Goal: Task Accomplishment & Management: Manage account settings

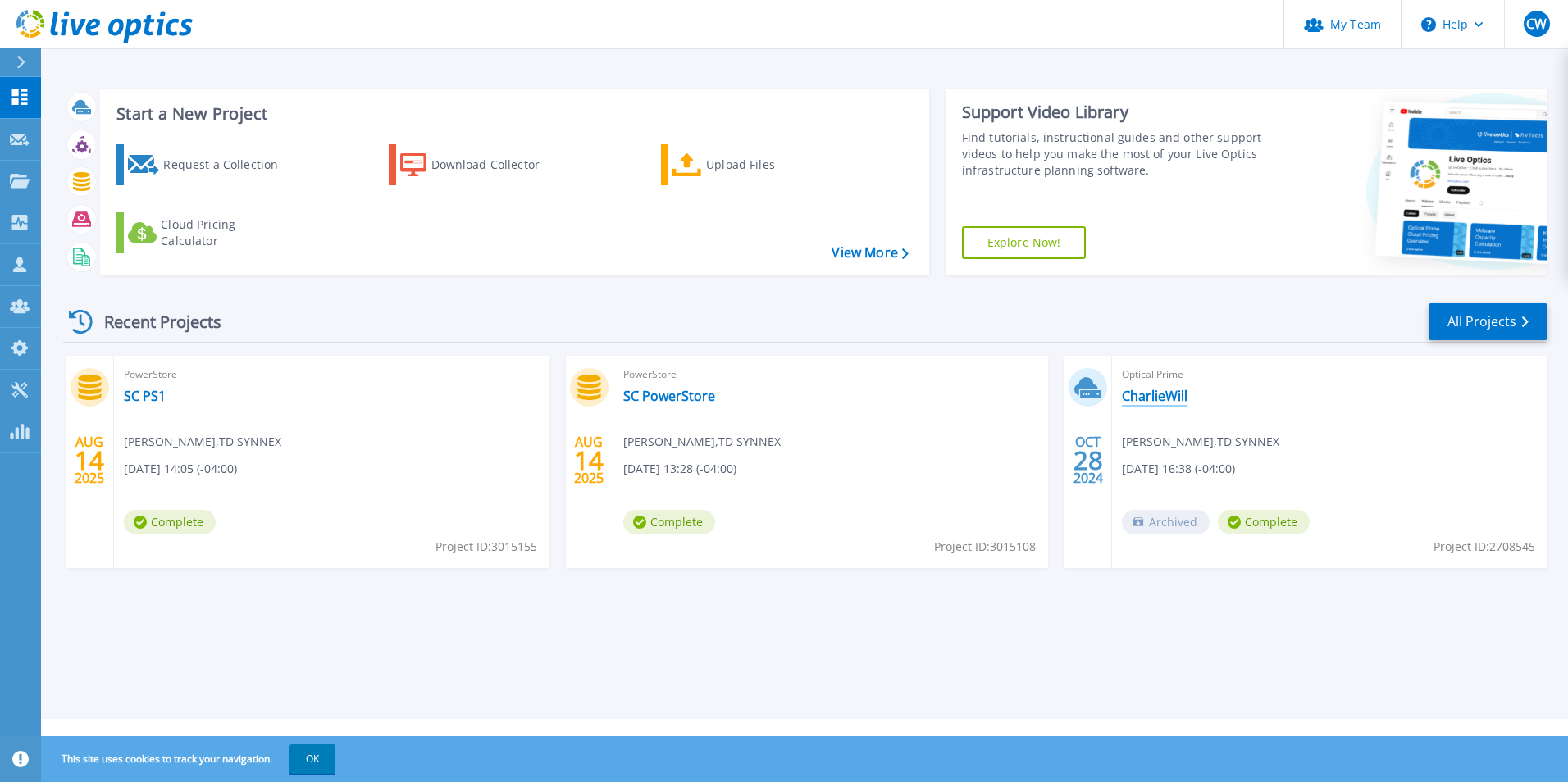
click at [1138, 391] on link "CharlieWill" at bounding box center [1155, 395] width 66 height 16
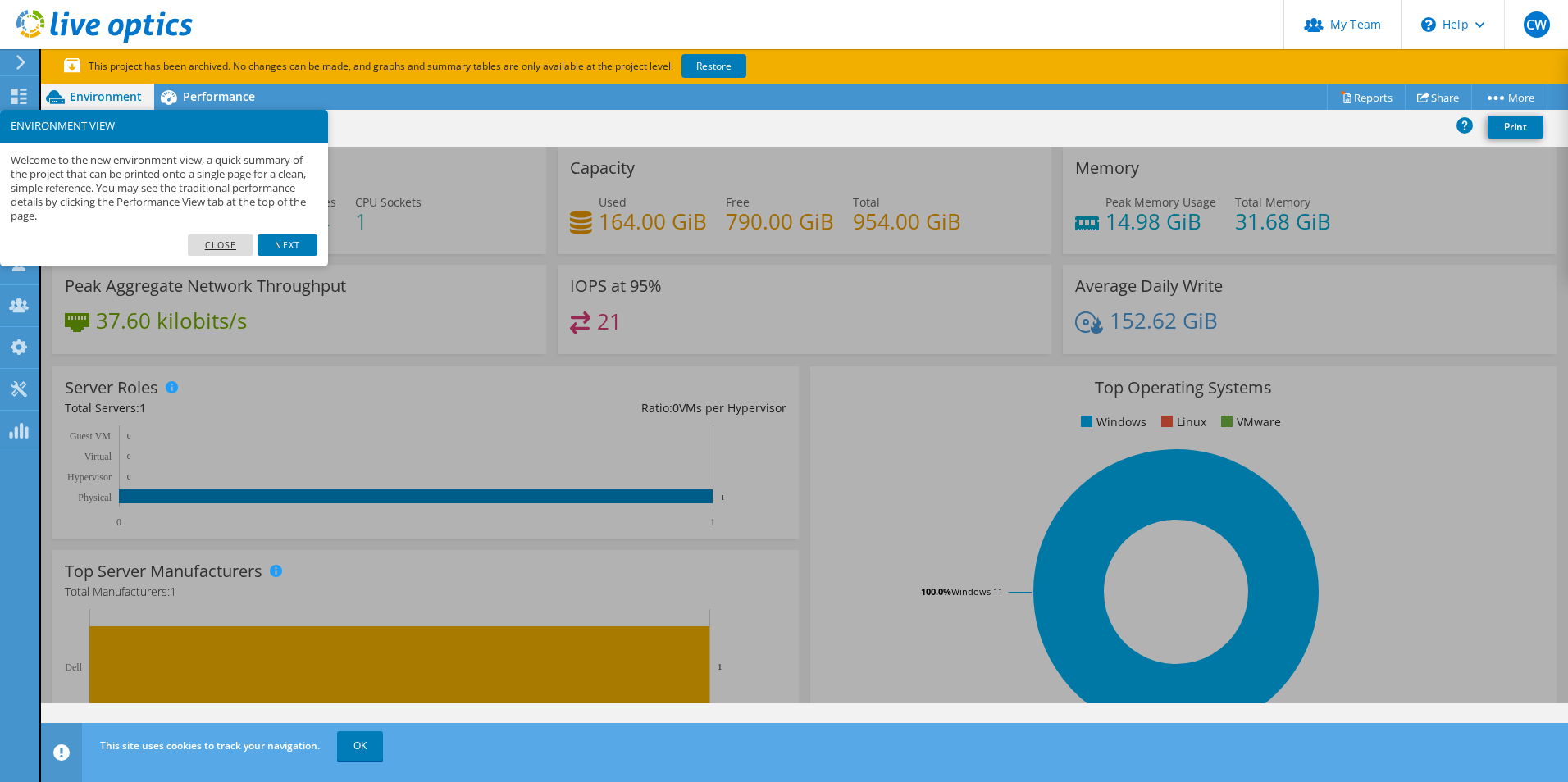
click at [227, 250] on link "Close" at bounding box center [221, 245] width 67 height 22
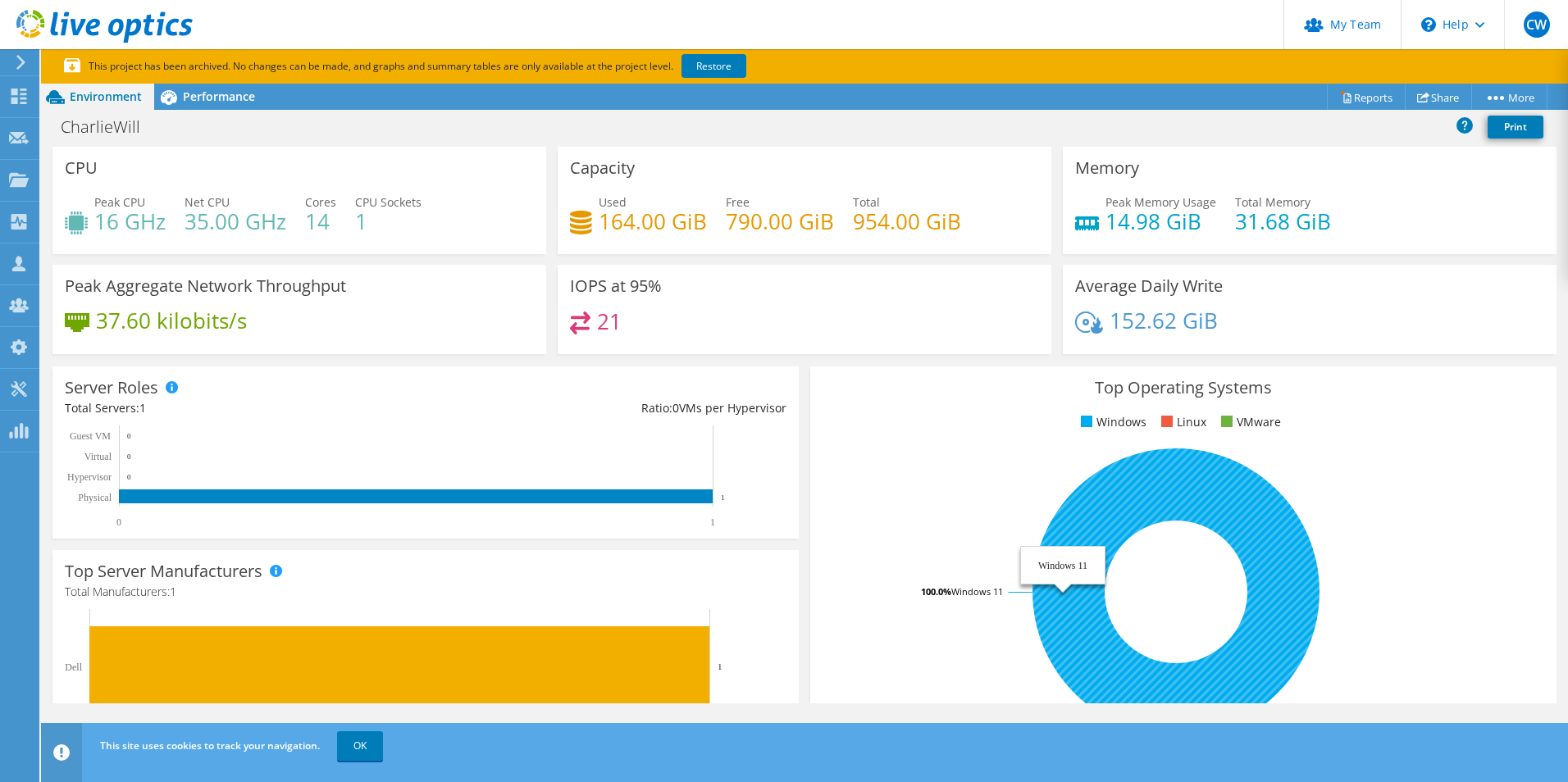
scroll to position [16, 0]
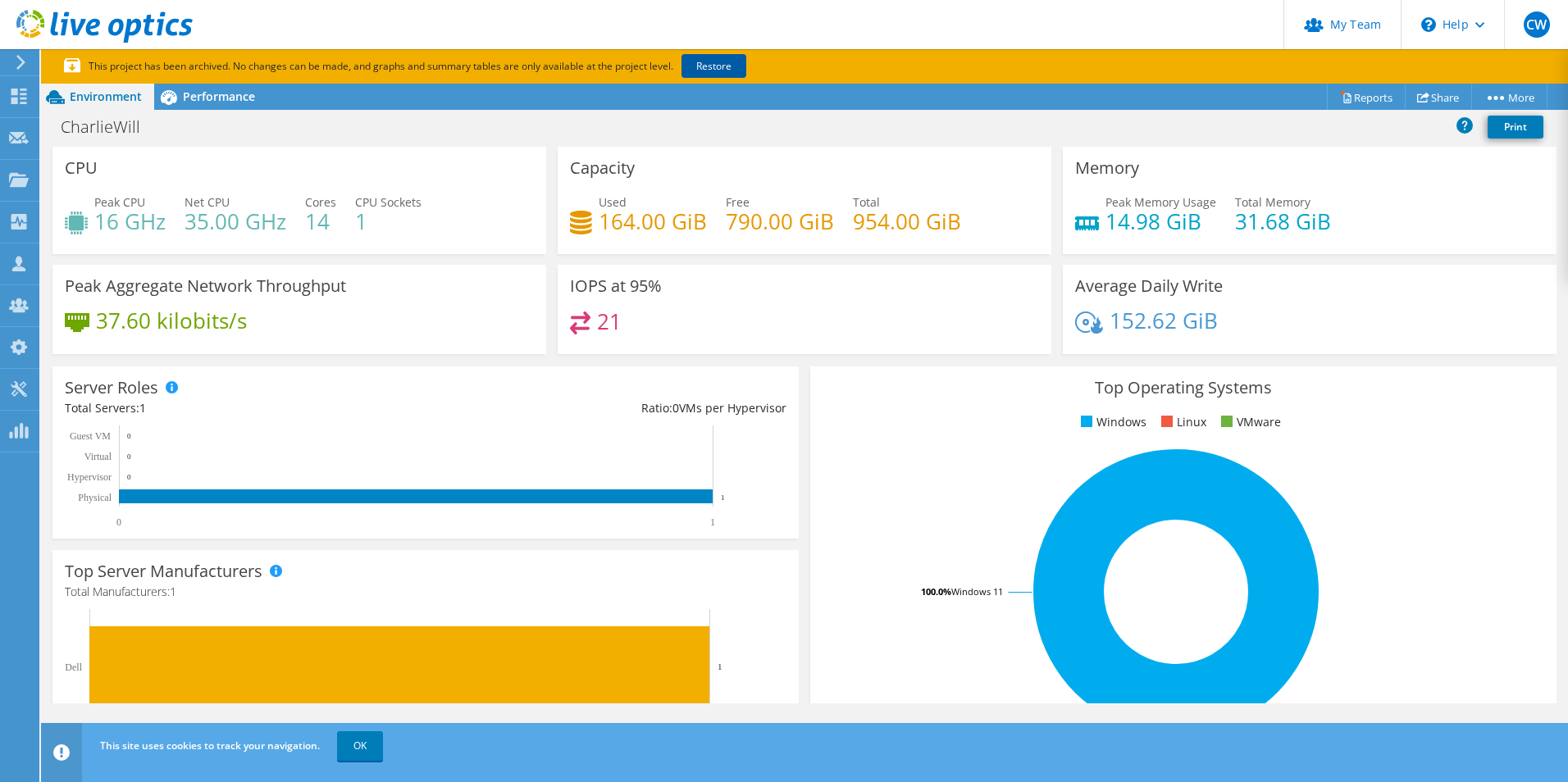
click at [717, 60] on link "Restore" at bounding box center [713, 66] width 65 height 24
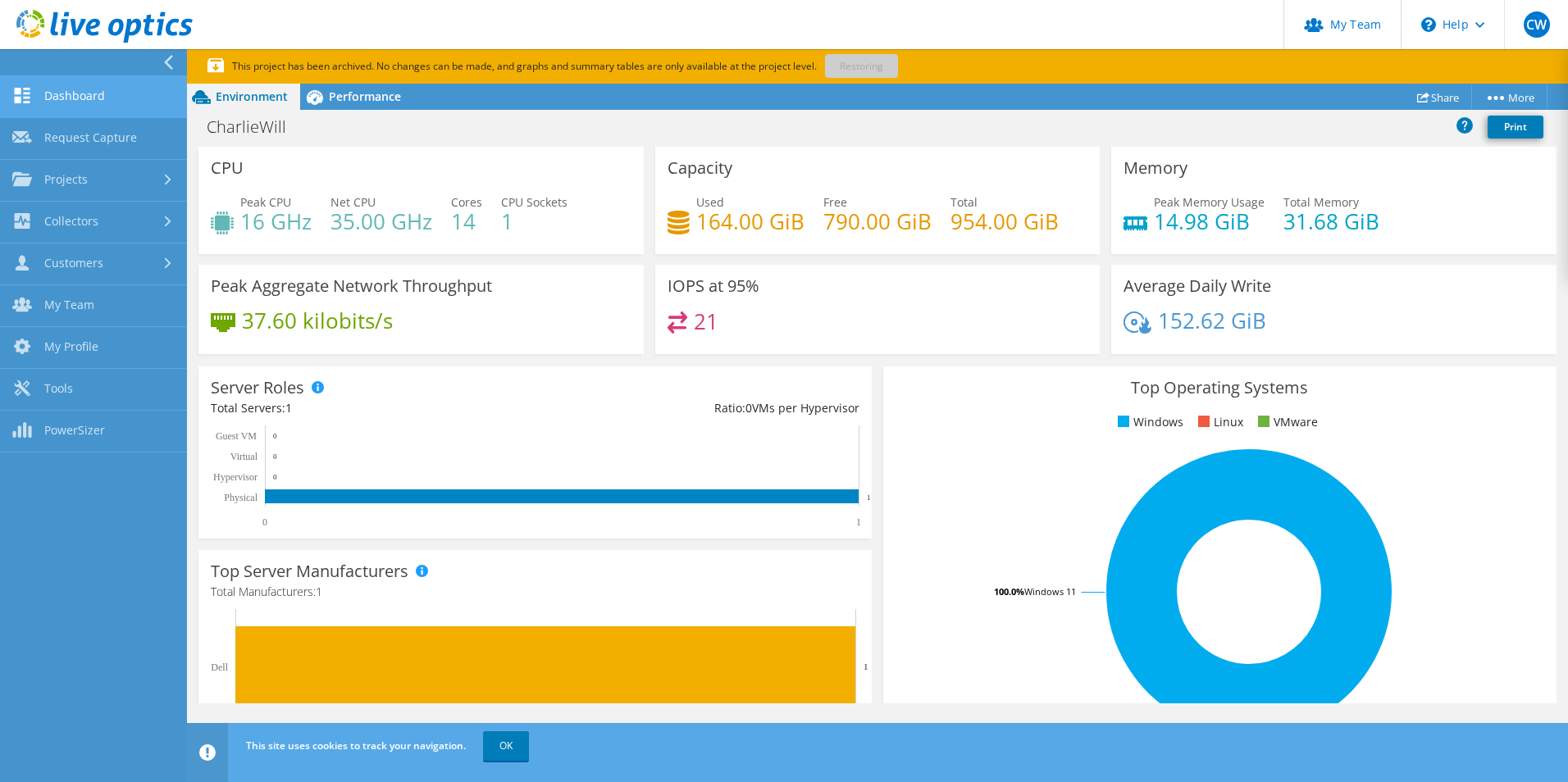
click at [41, 87] on link "Dashboard" at bounding box center [93, 97] width 187 height 41
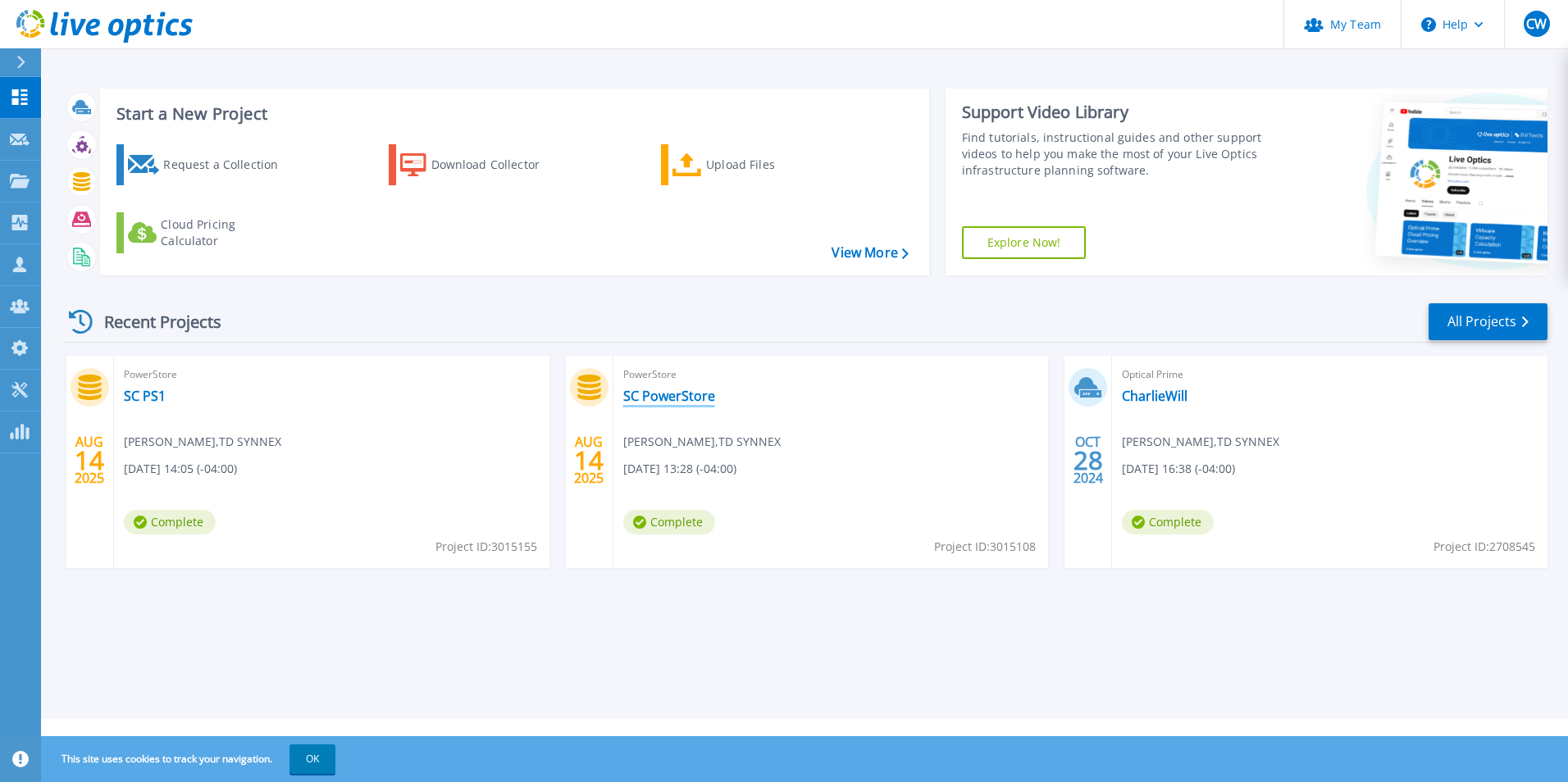
click at [675, 403] on link "SC PowerStore" at bounding box center [669, 395] width 92 height 16
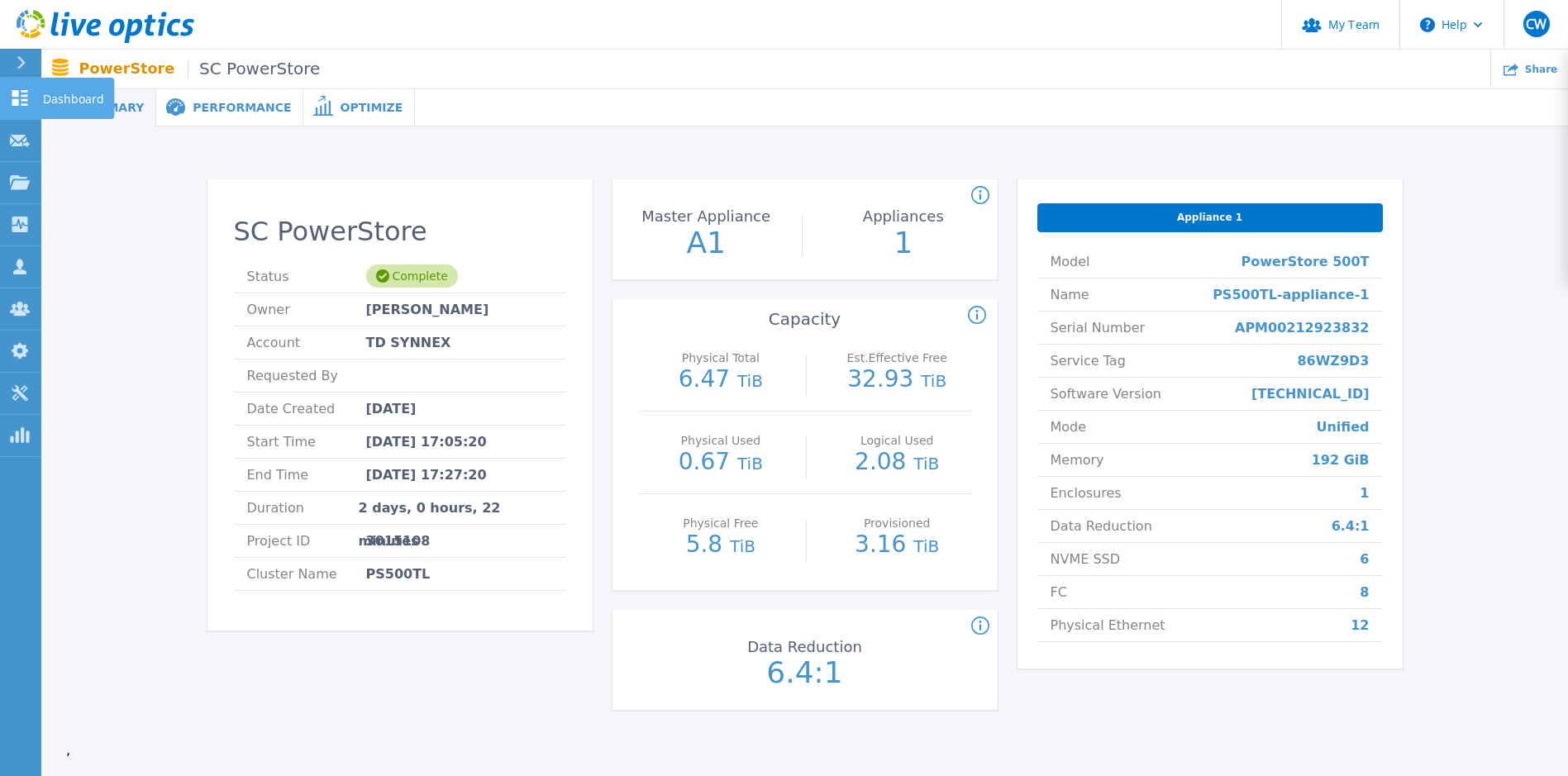
click at [32, 102] on link "Dashboard Dashboard" at bounding box center [21, 99] width 42 height 42
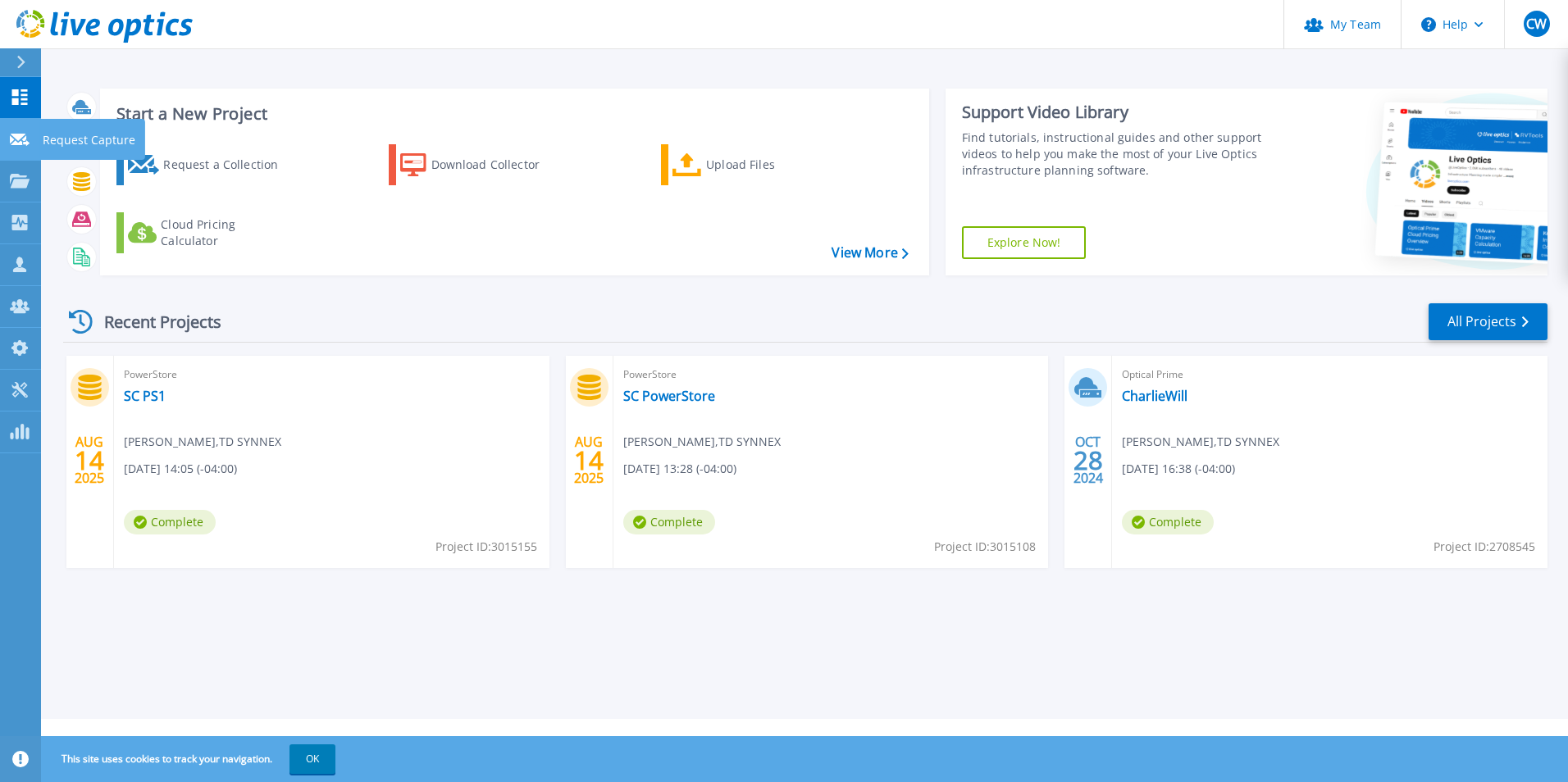
click at [23, 150] on link "Request Capture Request Capture" at bounding box center [21, 139] width 41 height 41
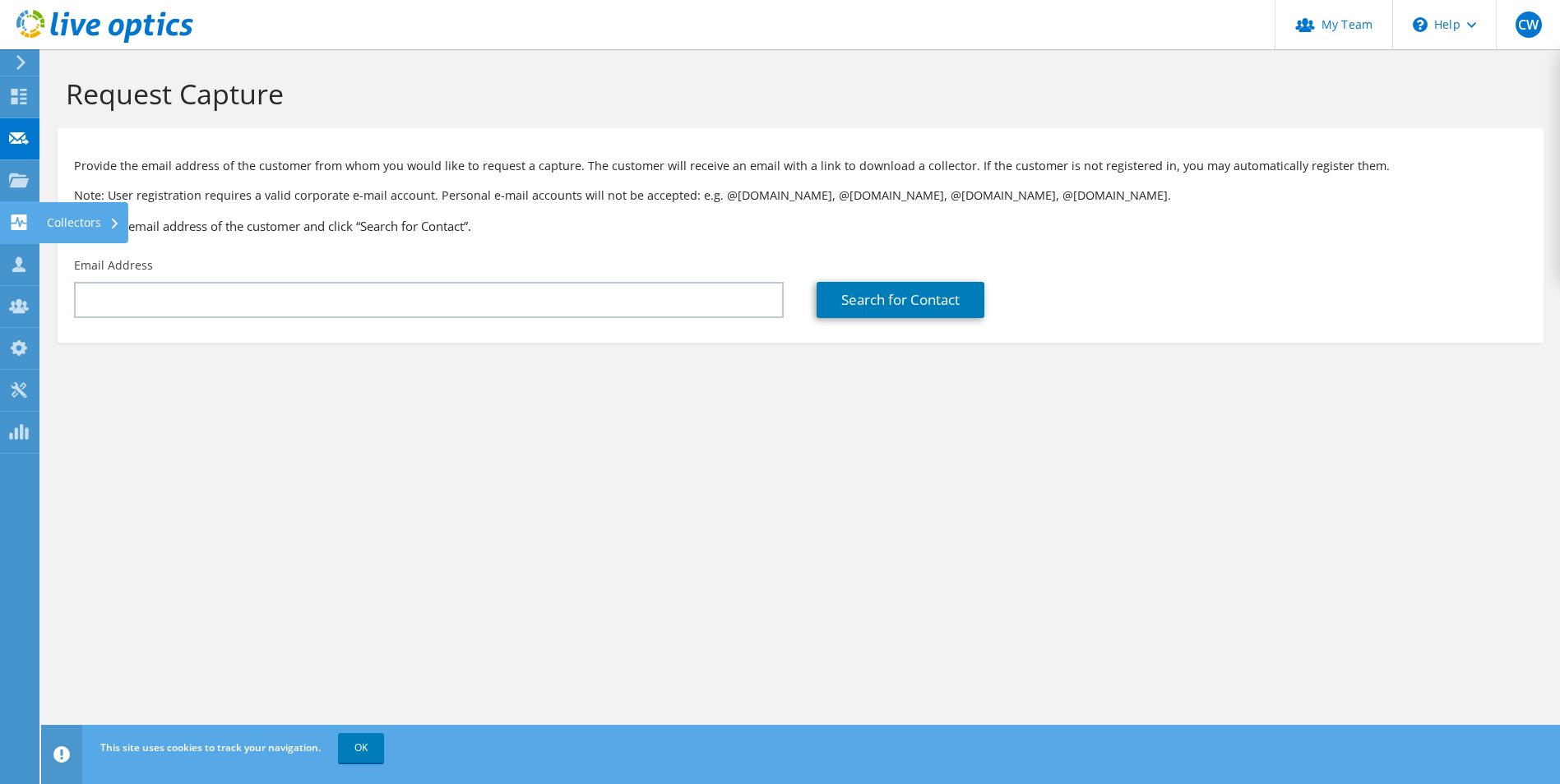
click at [27, 228] on icon at bounding box center [19, 222] width 20 height 16
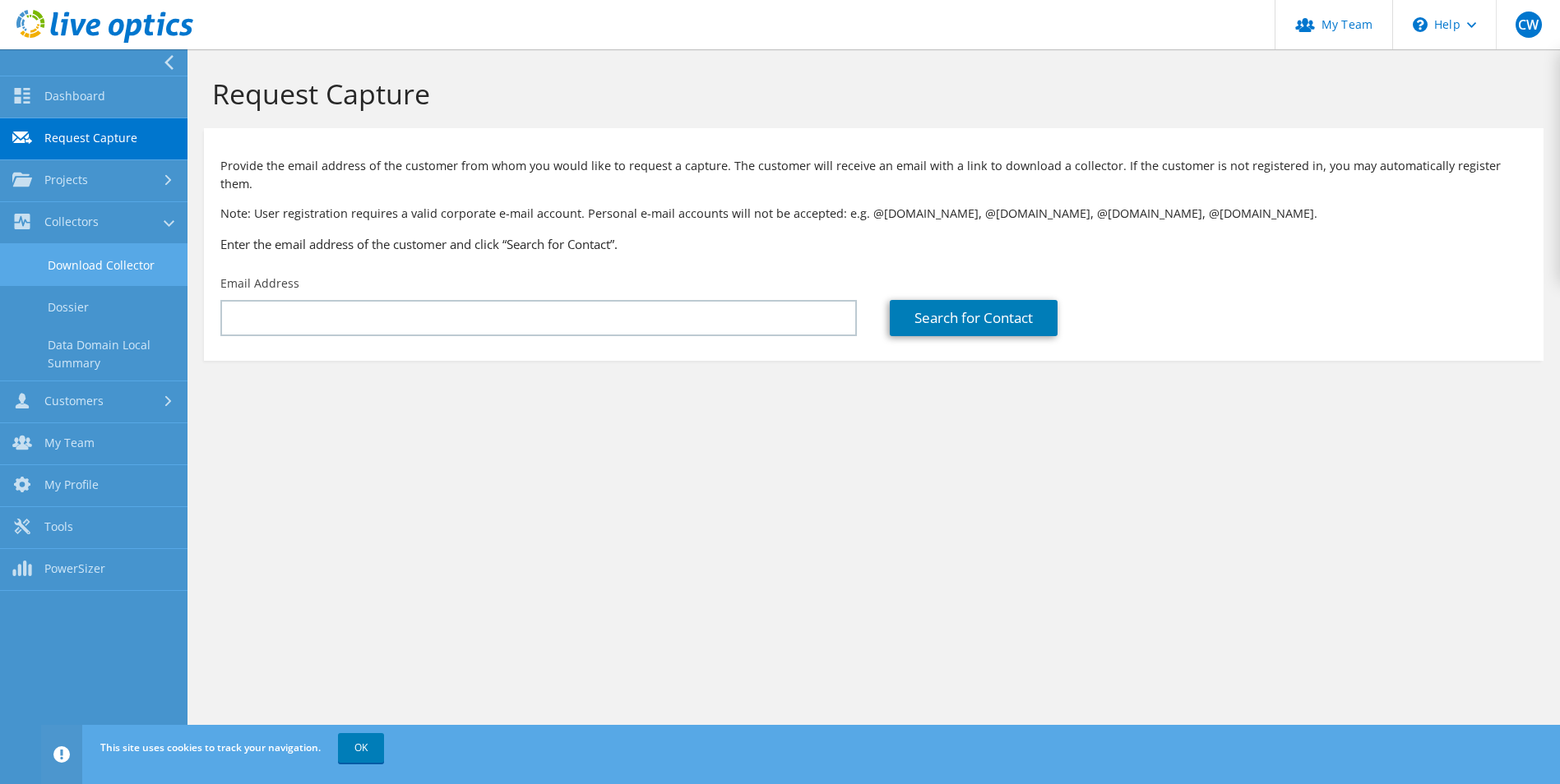
click at [79, 272] on link "Download Collector" at bounding box center [93, 265] width 188 height 42
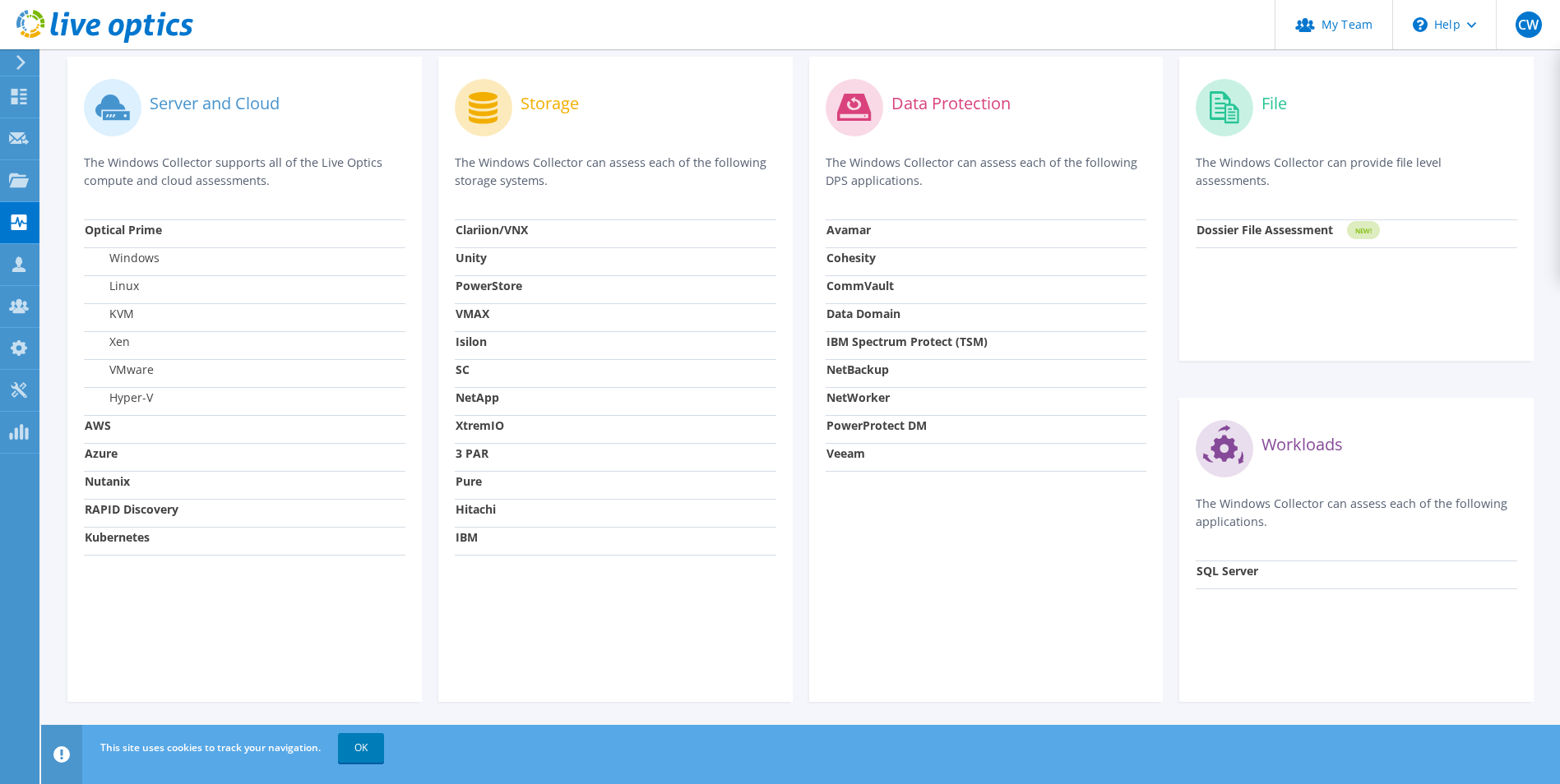
scroll to position [411, 0]
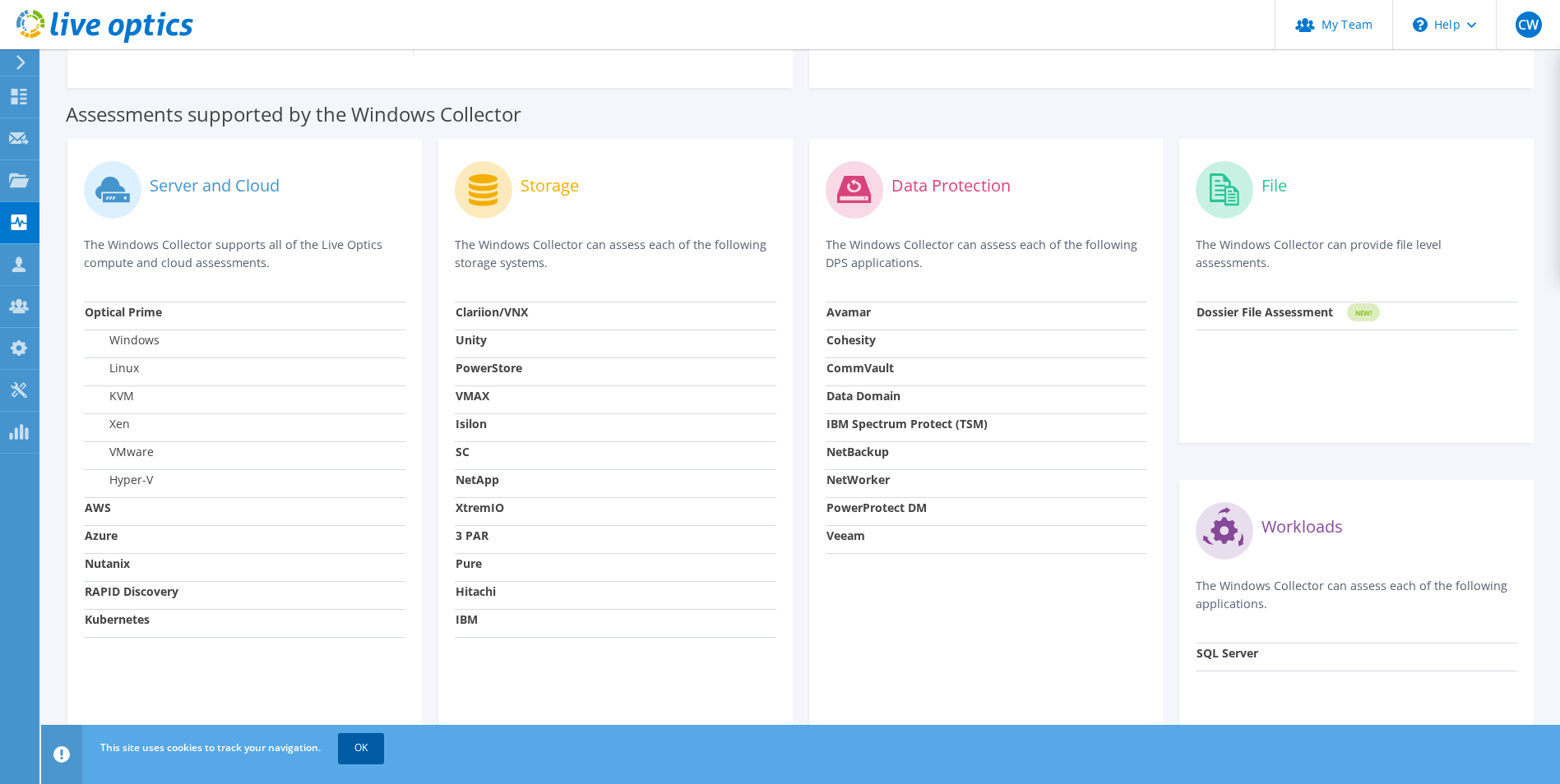
click at [375, 759] on link "OK" at bounding box center [361, 747] width 46 height 29
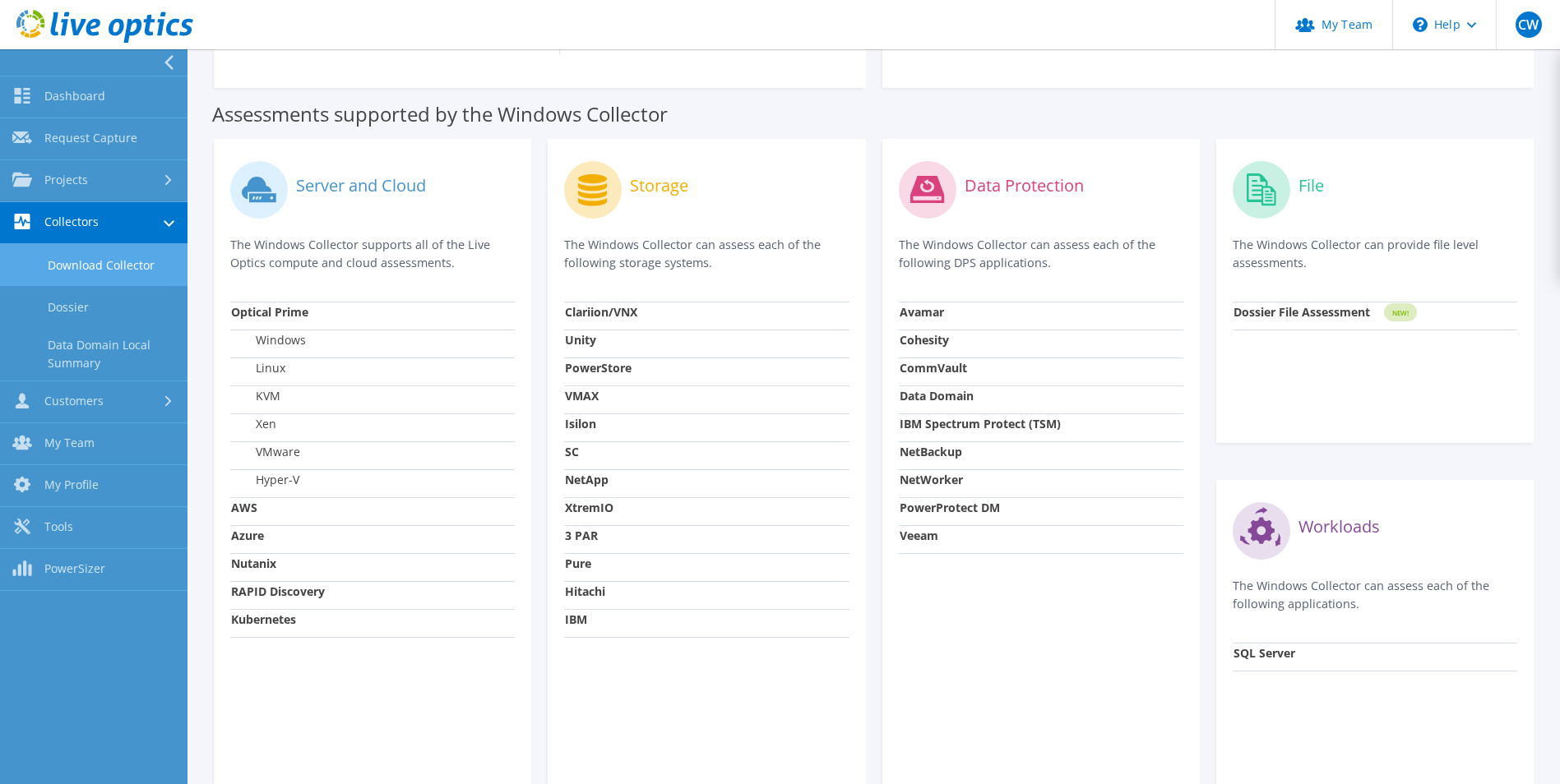
click at [95, 259] on link "Download Collector" at bounding box center [93, 265] width 188 height 42
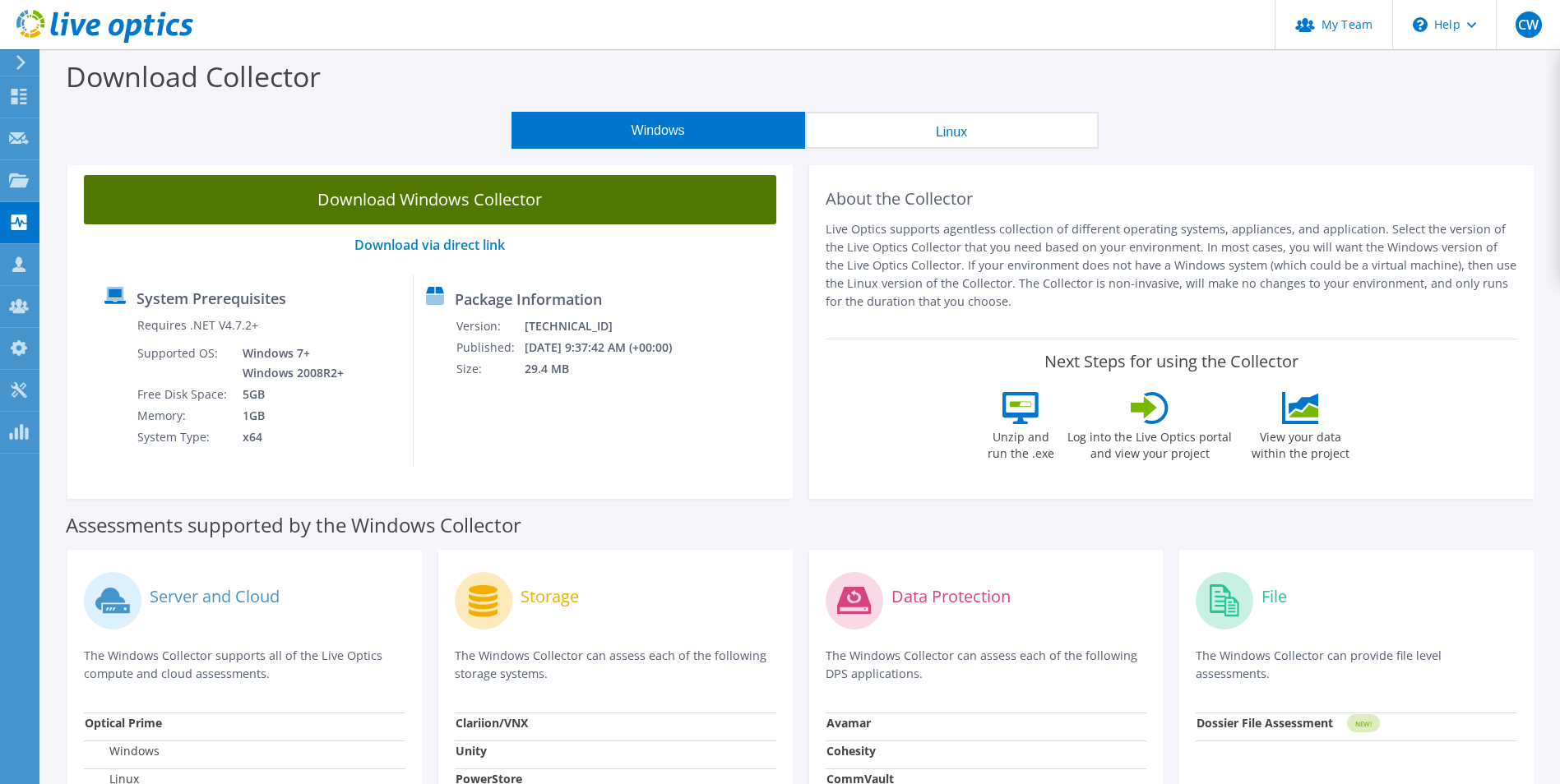
click at [410, 209] on link "Download Windows Collector" at bounding box center [430, 200] width 693 height 49
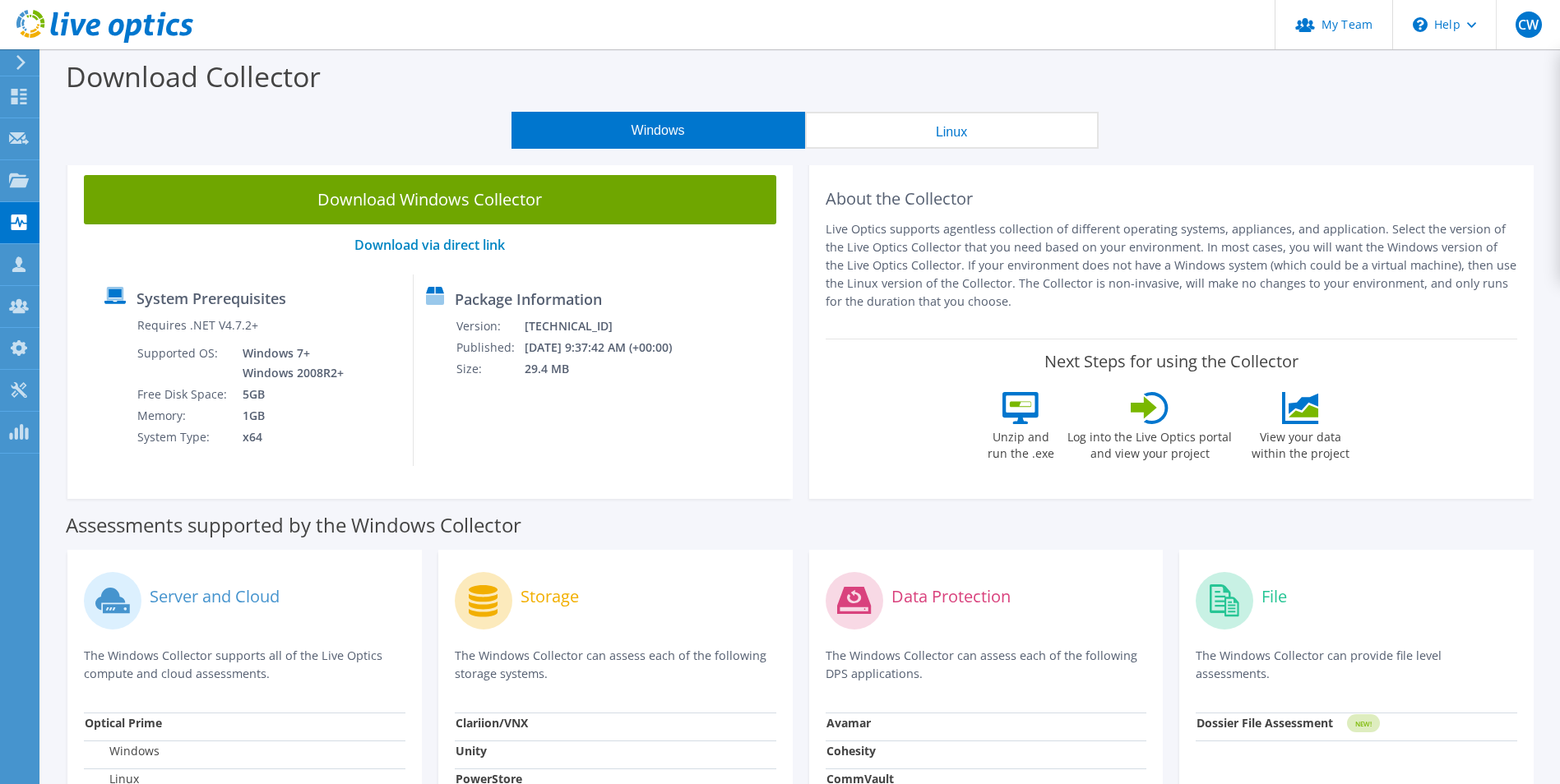
drag, startPoint x: 1097, startPoint y: 132, endPoint x: 1107, endPoint y: 216, distance: 84.6
click at [1099, 134] on button "Linux" at bounding box center [951, 130] width 294 height 37
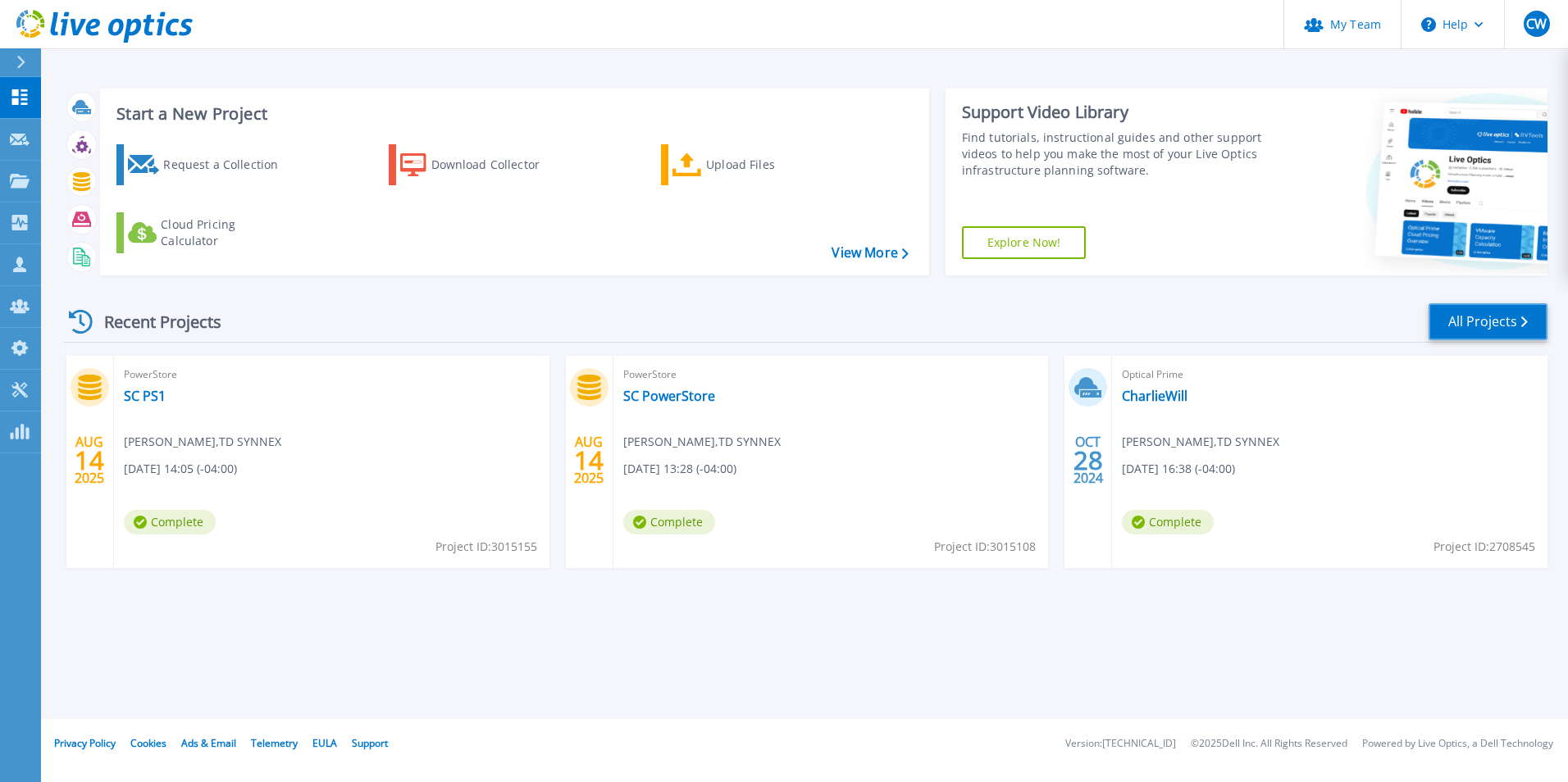
click at [1468, 321] on link "All Projects" at bounding box center [1488, 321] width 119 height 37
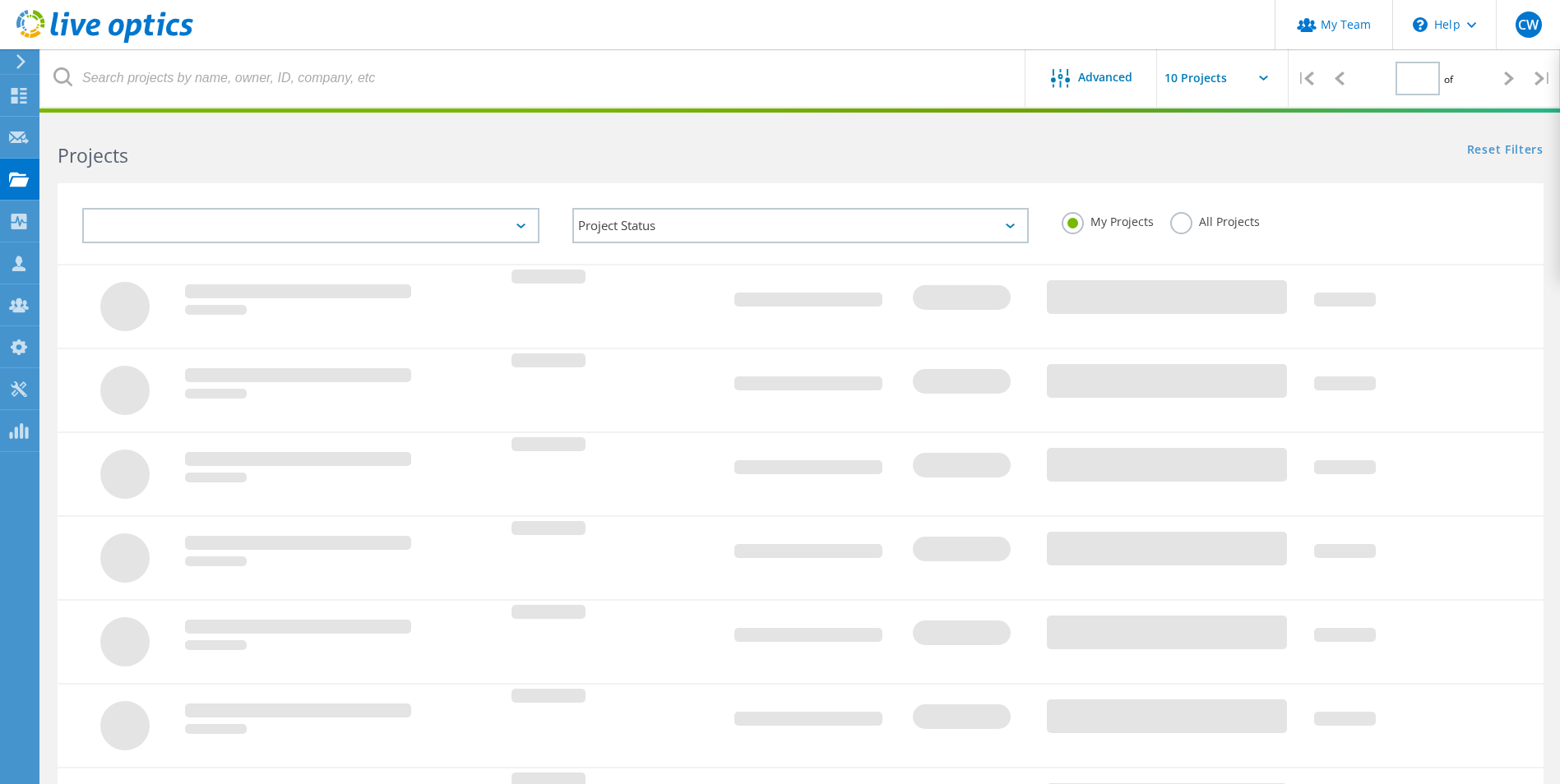
type input "1"
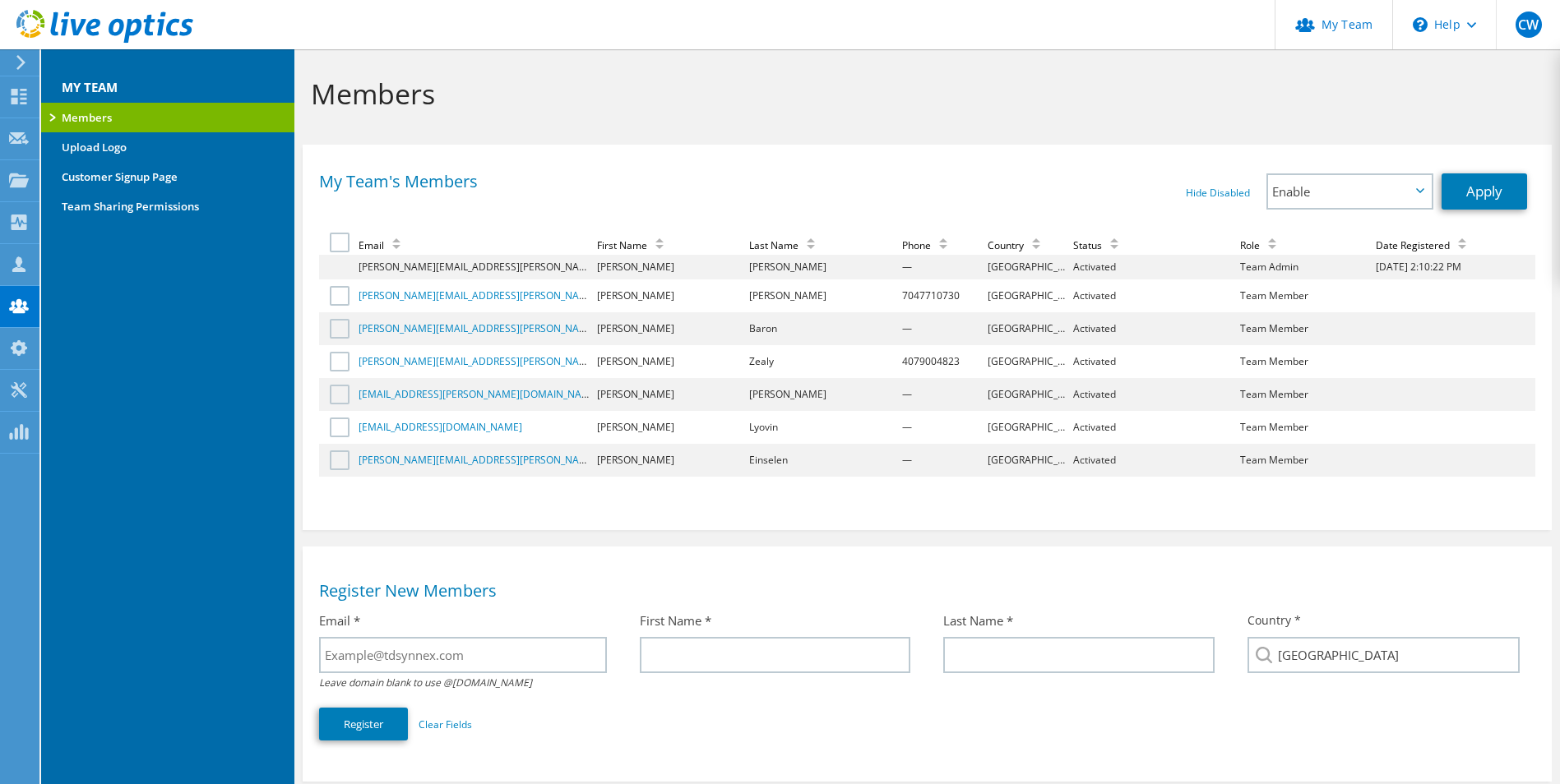
click at [112, 74] on h3 "MY TEAM" at bounding box center [168, 78] width 253 height 35
click at [112, 80] on h3 "MY TEAM" at bounding box center [168, 78] width 253 height 35
click at [16, 395] on icon at bounding box center [19, 390] width 20 height 16
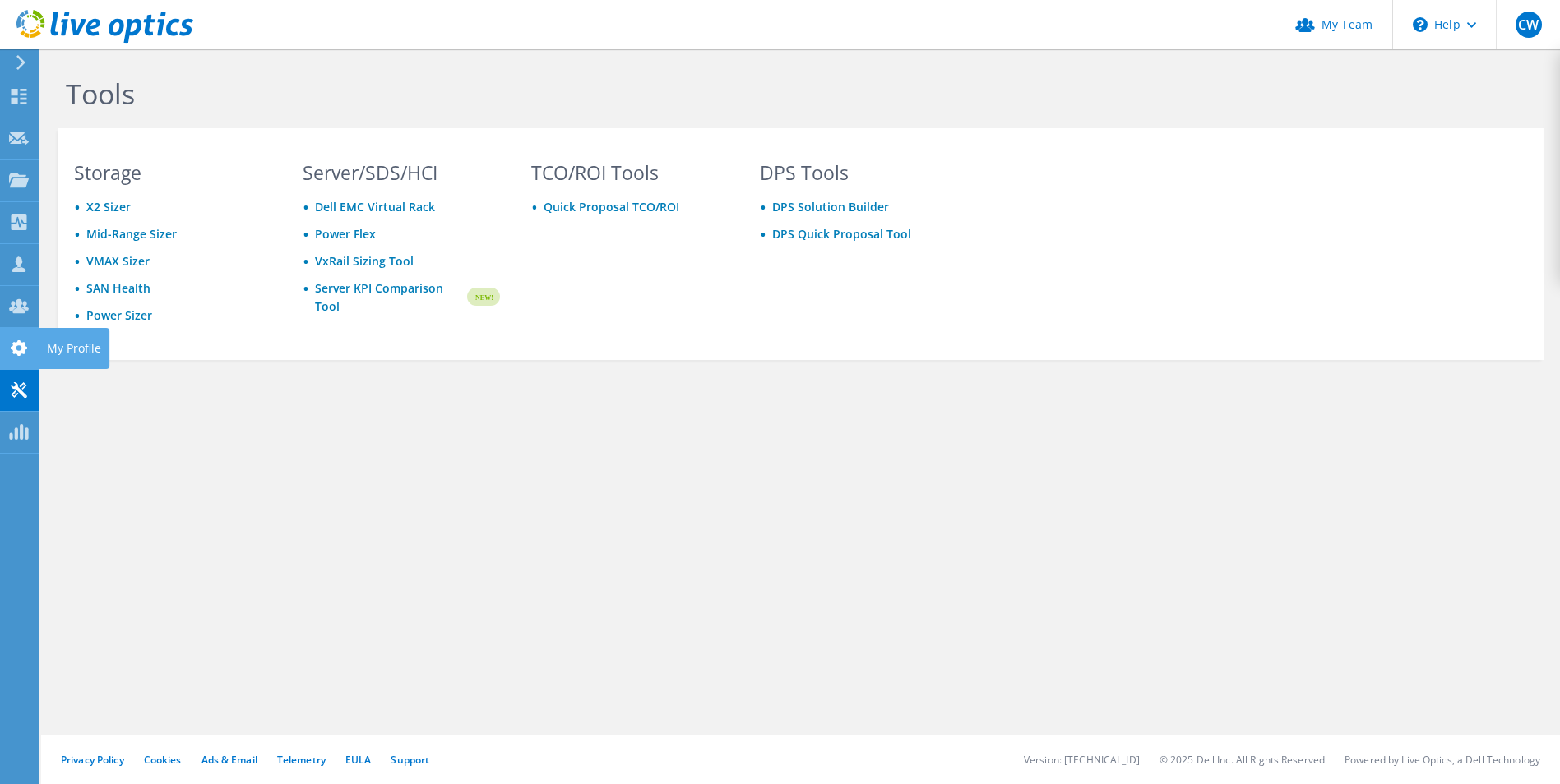
click at [24, 356] on div at bounding box center [19, 350] width 20 height 18
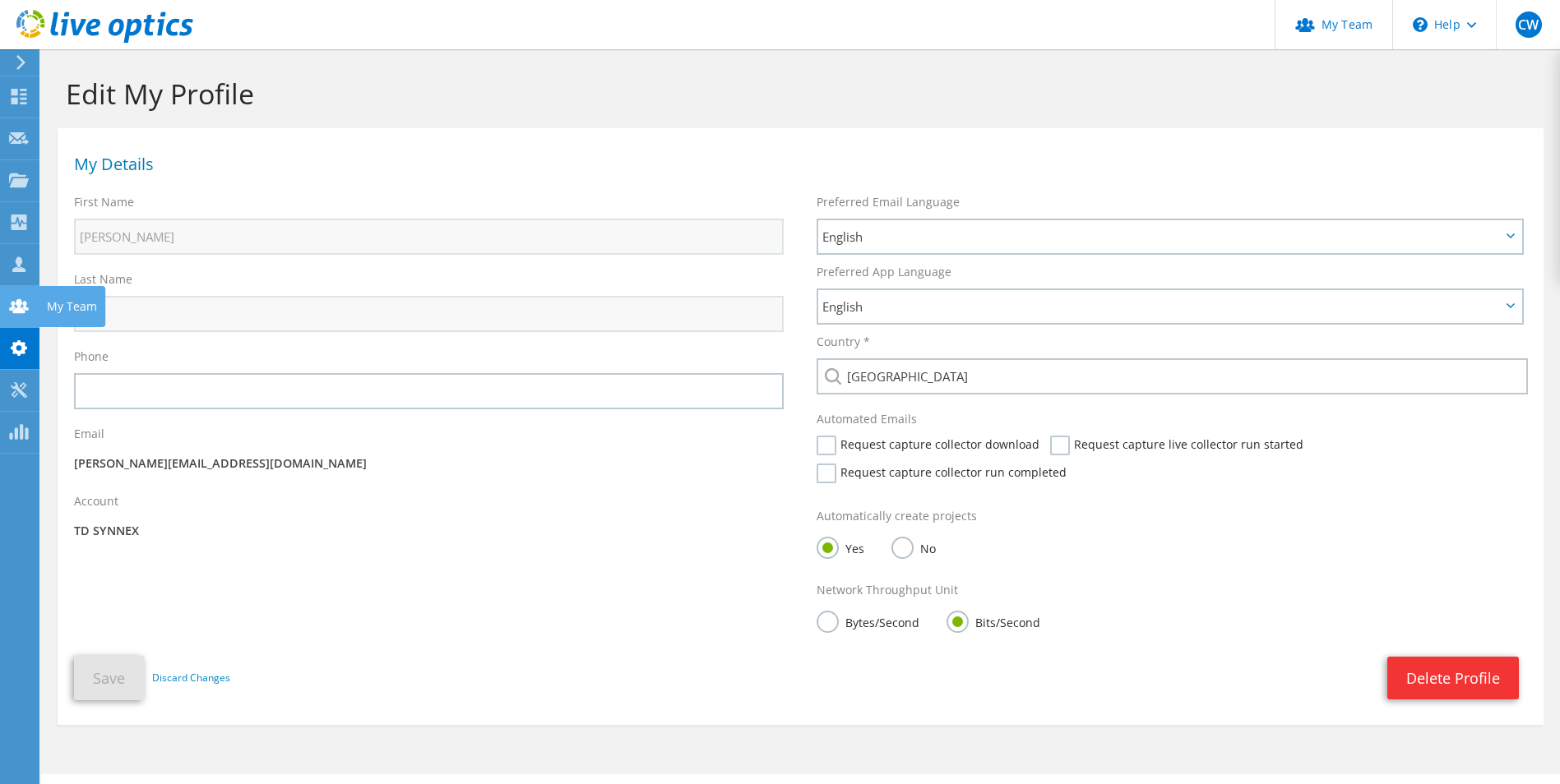
click at [13, 298] on icon at bounding box center [19, 306] width 20 height 16
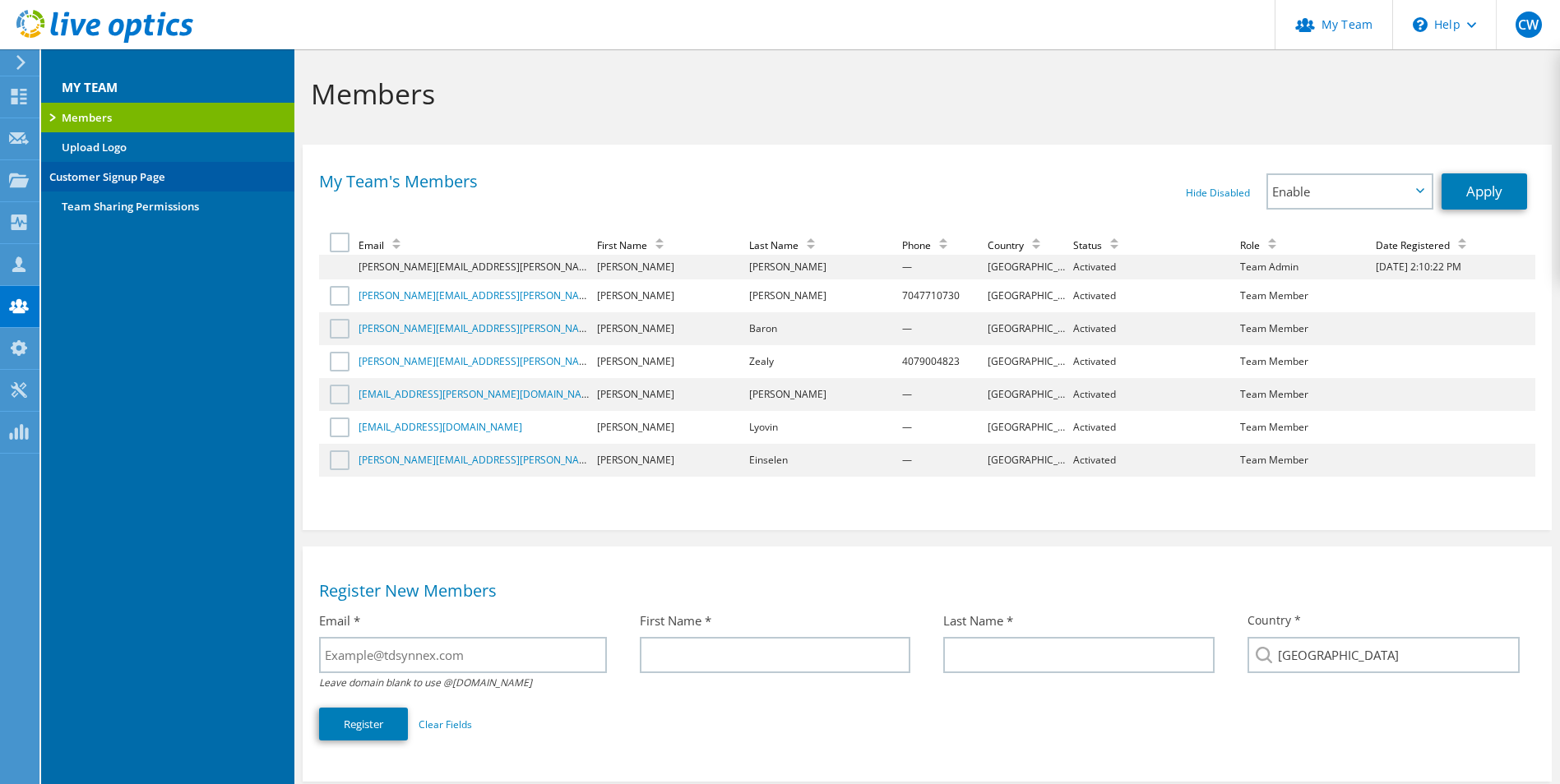
click at [171, 182] on link "Customer Signup Page" at bounding box center [168, 176] width 253 height 29
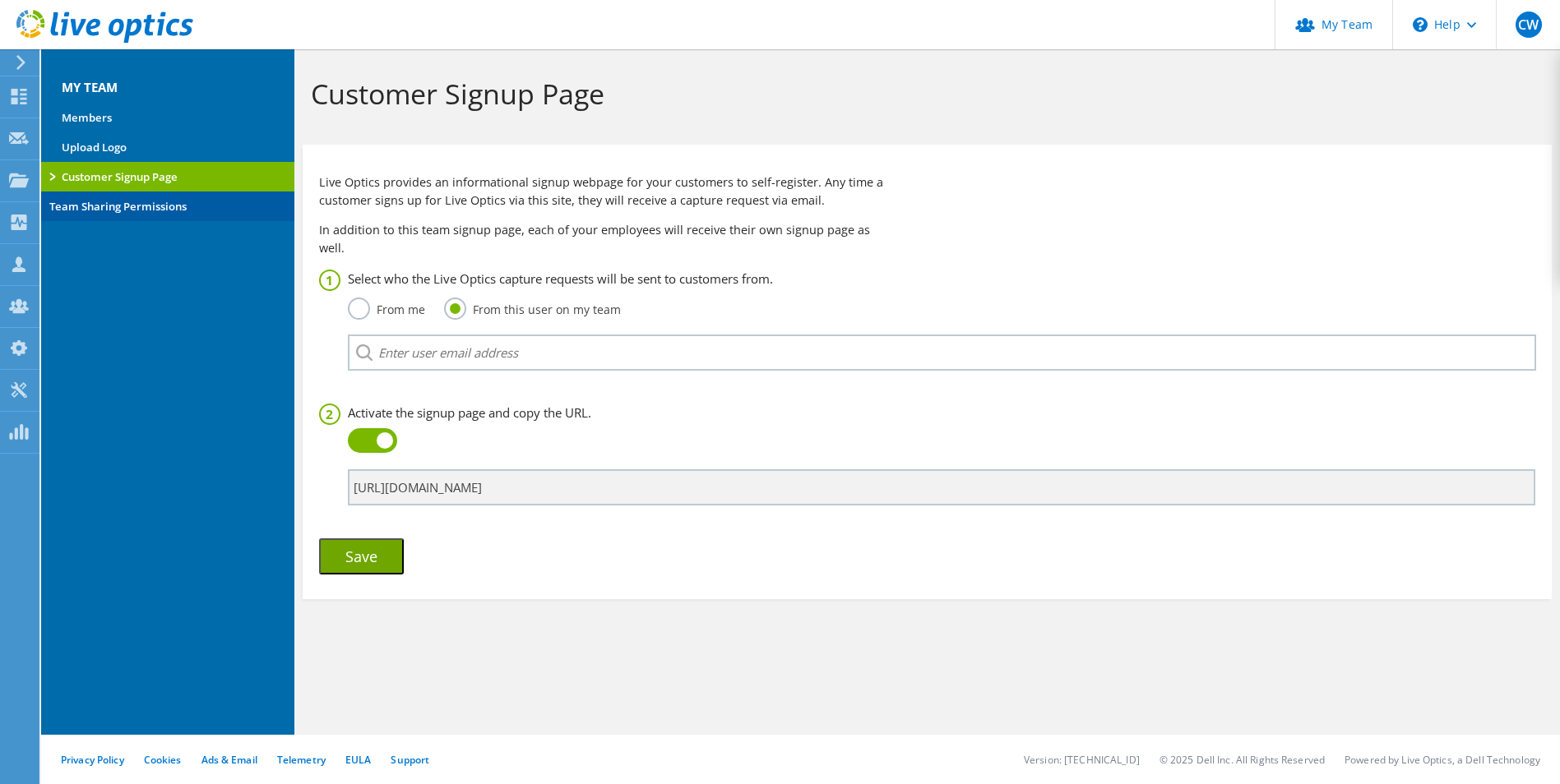
click at [170, 205] on link "Team Sharing Permissions" at bounding box center [168, 206] width 253 height 29
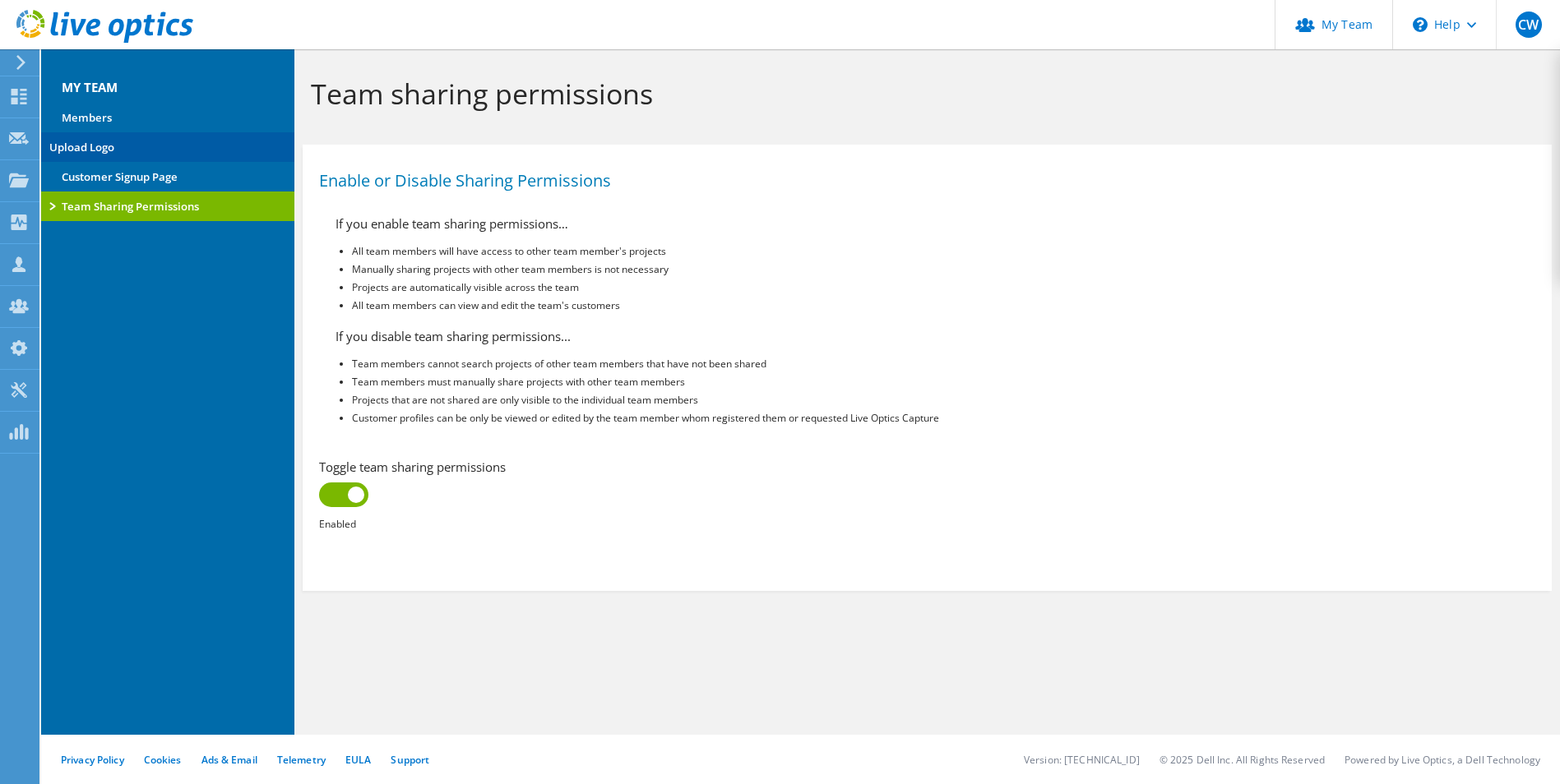
click at [117, 145] on link "Upload Logo" at bounding box center [168, 146] width 253 height 29
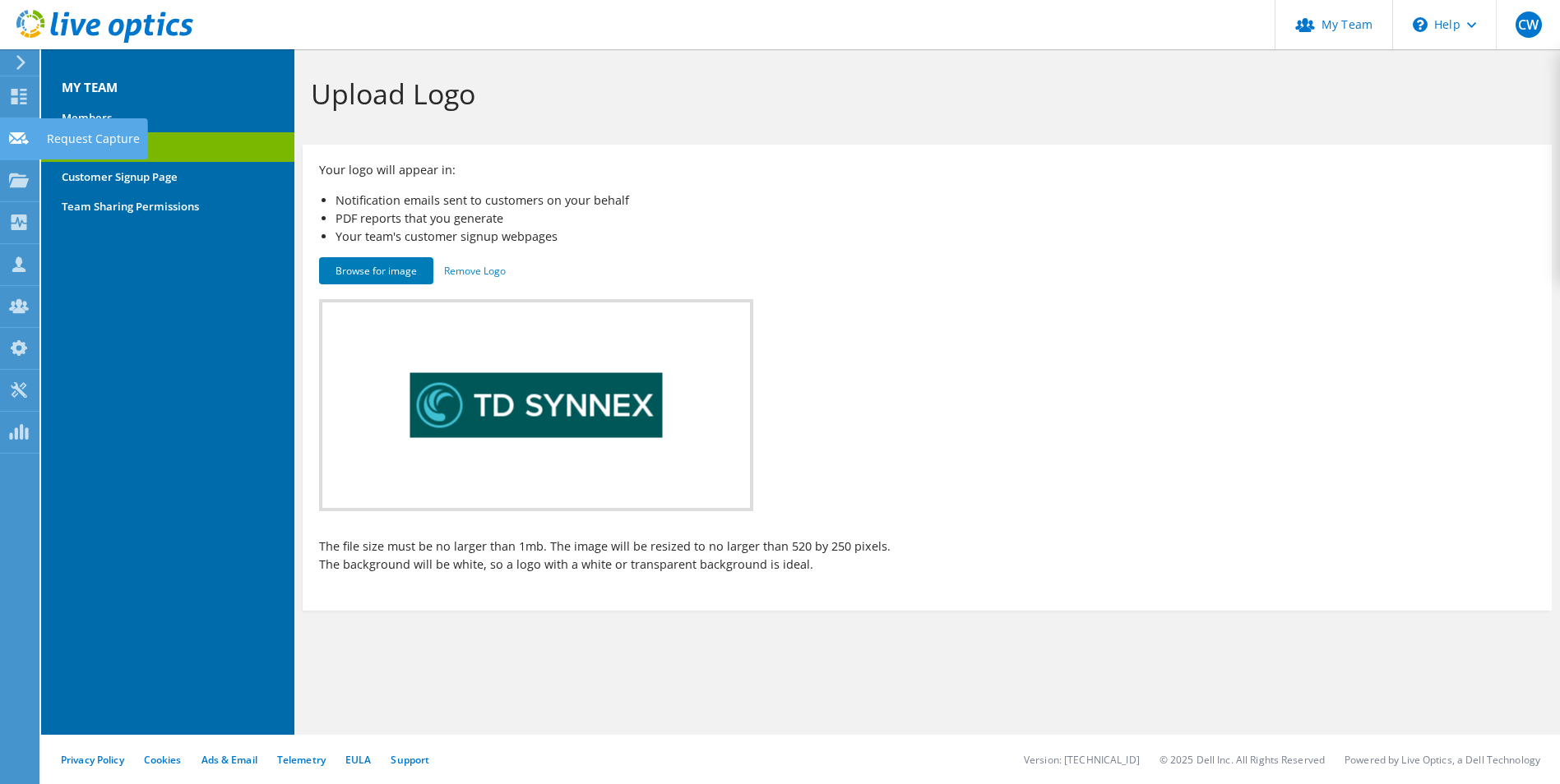
click at [25, 144] on icon at bounding box center [19, 139] width 20 height 16
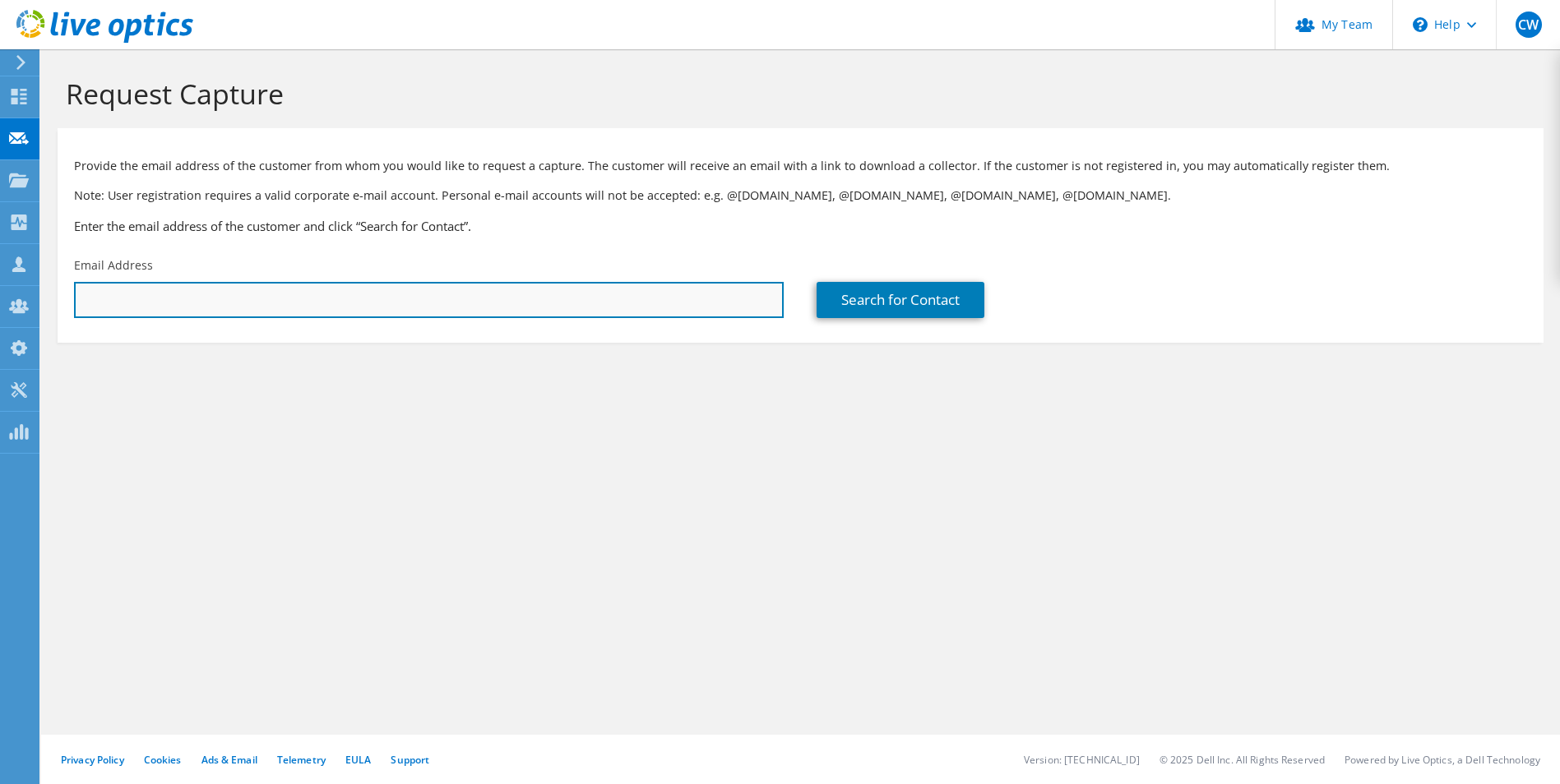
click at [279, 304] on input "text" at bounding box center [428, 300] width 710 height 36
